Goal: Task Accomplishment & Management: Use online tool/utility

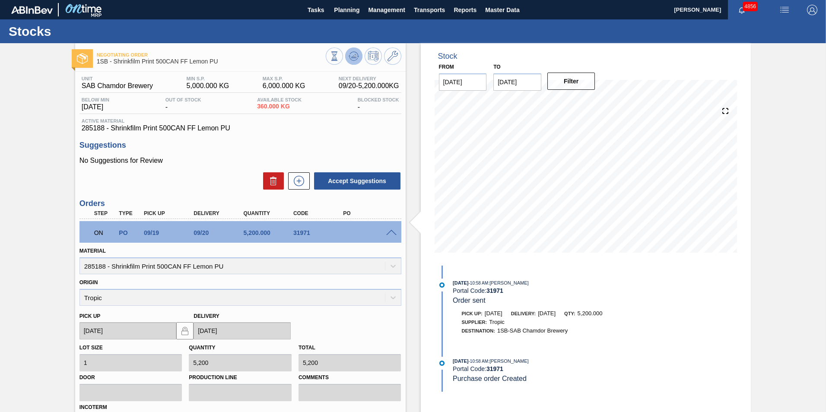
click at [352, 57] on icon at bounding box center [352, 57] width 1 height 1
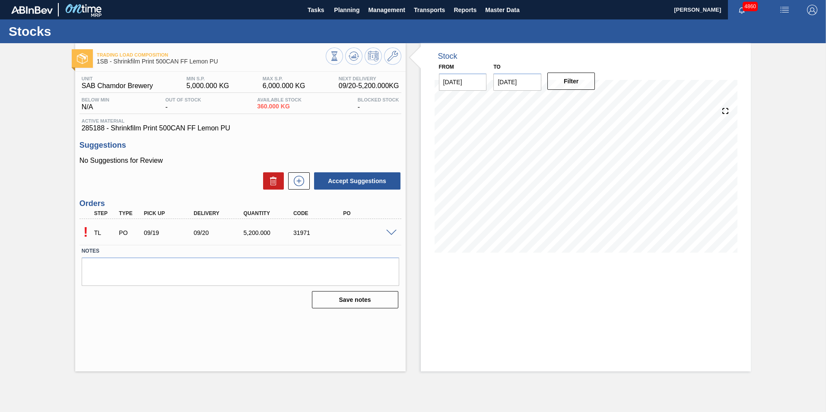
click at [392, 231] on span at bounding box center [391, 233] width 10 height 6
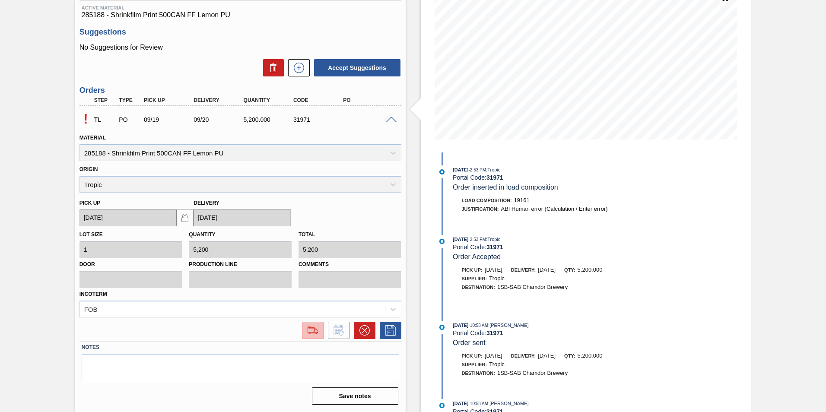
click at [306, 330] on img at bounding box center [313, 330] width 14 height 10
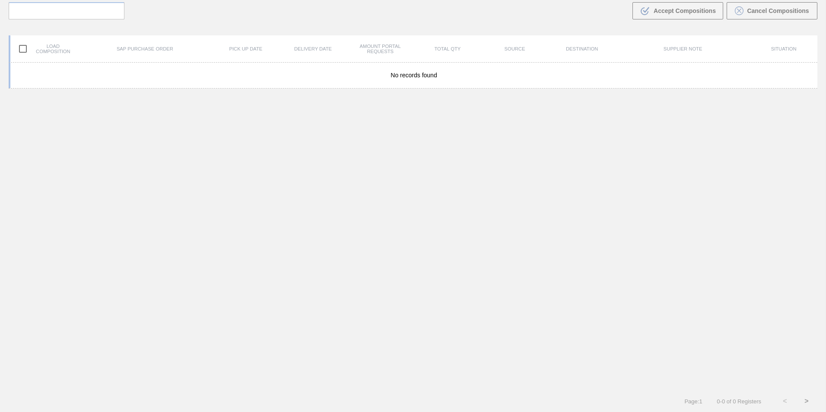
scroll to position [62, 0]
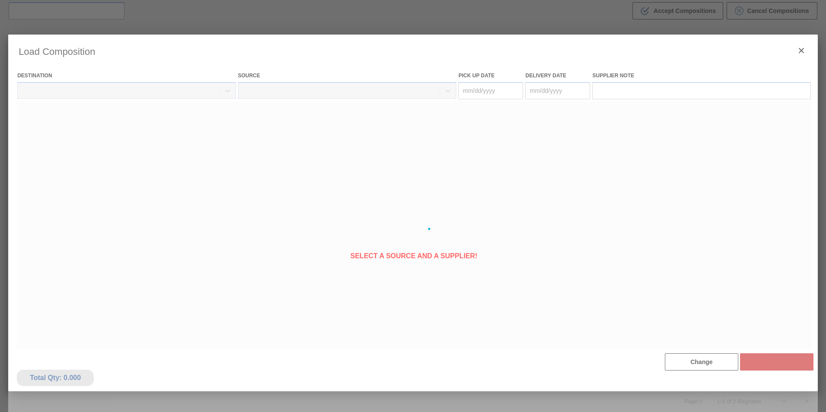
type Date "09/22/2025"
type Date "09/23/2025"
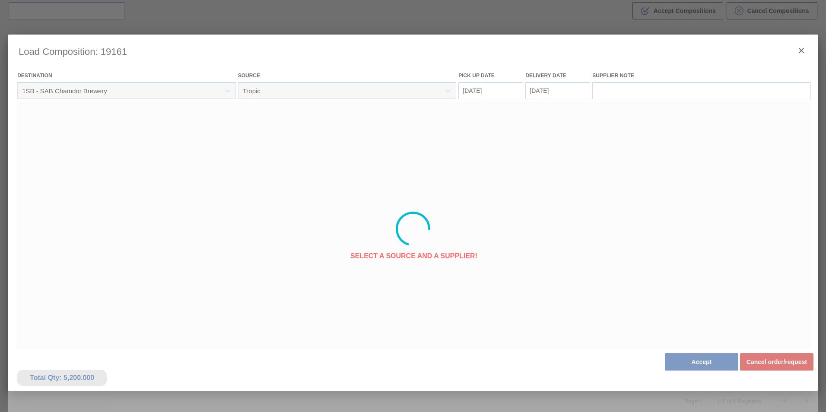
click at [725, 362] on div at bounding box center [413, 229] width 810 height 389
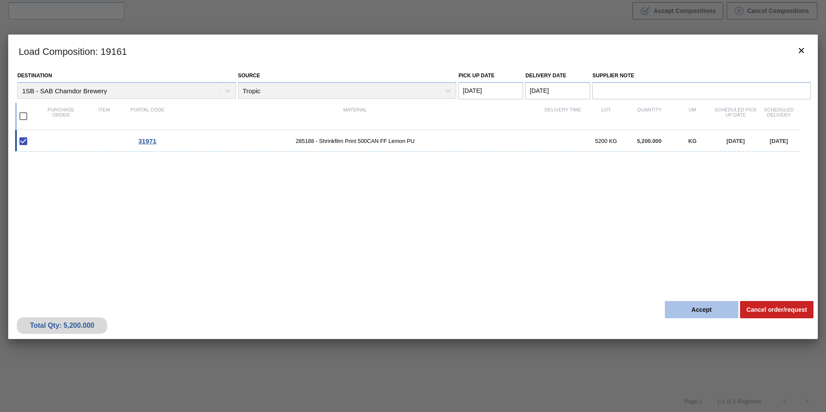
click at [693, 312] on button "Accept" at bounding box center [701, 309] width 73 height 17
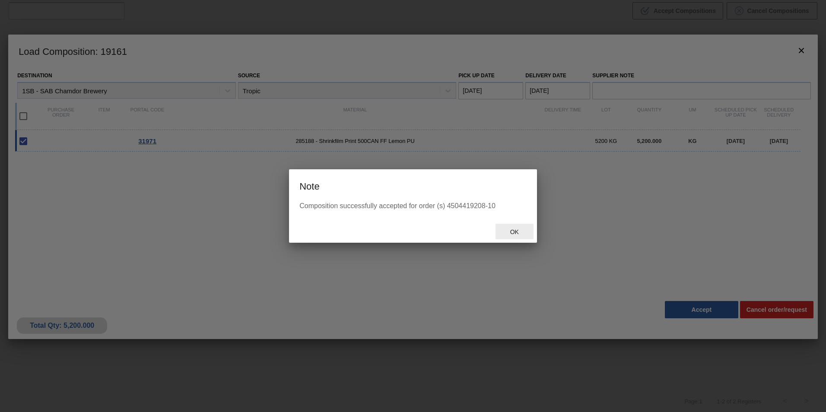
click at [515, 232] on span "Ok" at bounding box center [514, 232] width 22 height 7
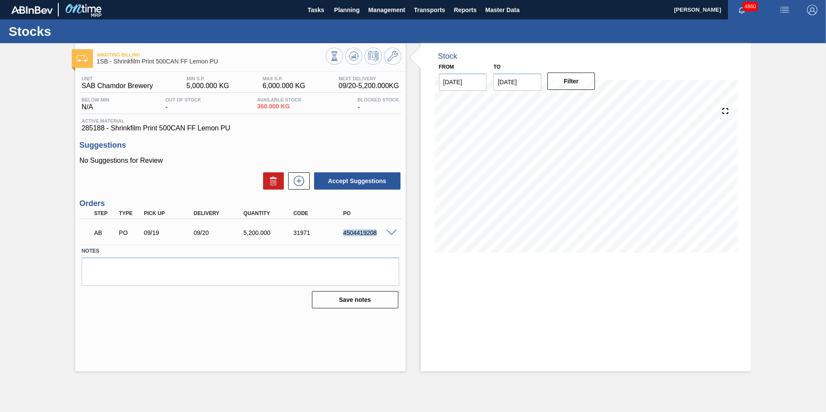
drag, startPoint x: 376, startPoint y: 233, endPoint x: 344, endPoint y: 231, distance: 32.0
click at [344, 231] on div "4504419208" at bounding box center [369, 232] width 56 height 7
copy div "4504419208"
